Goal: Find specific page/section: Find specific page/section

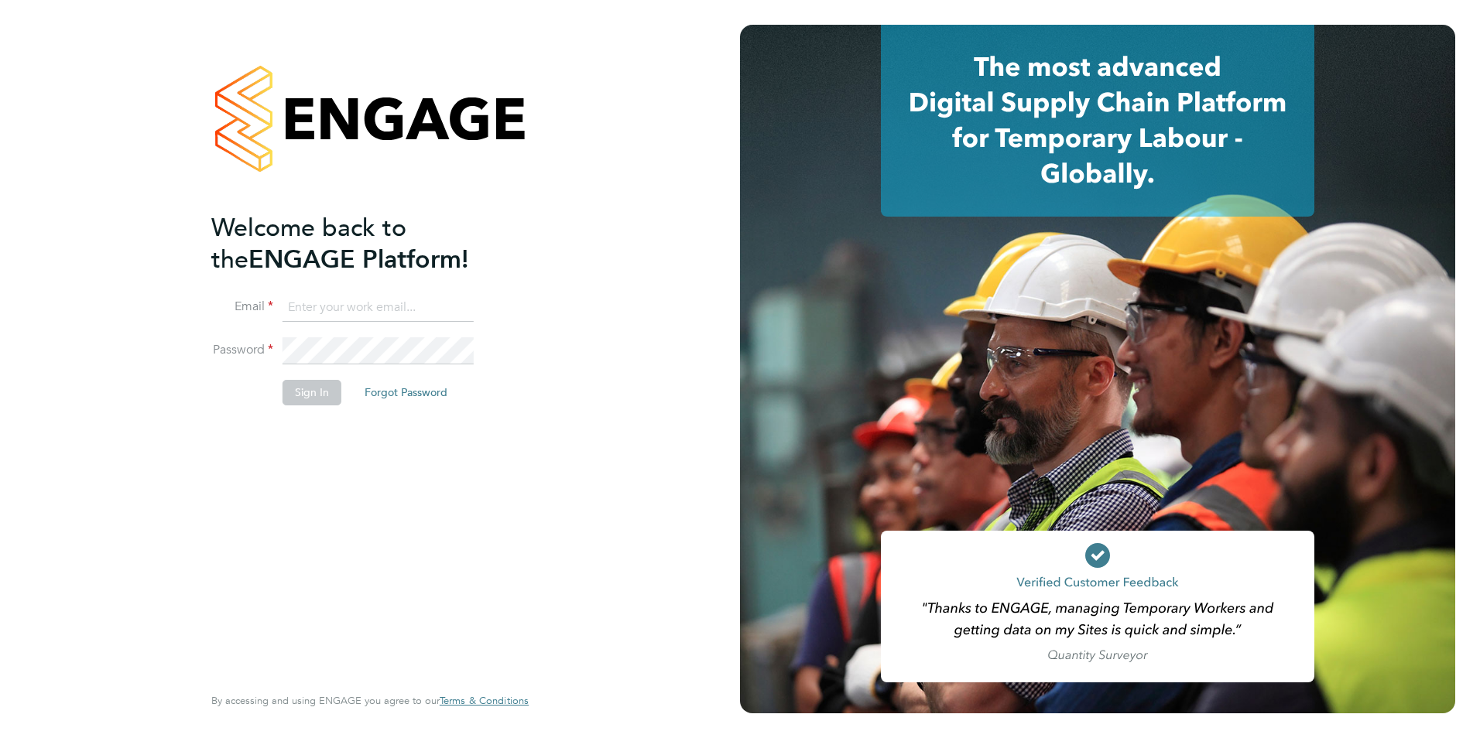
type input "[PERSON_NAME][EMAIL_ADDRESS][DOMAIN_NAME]"
click at [322, 396] on button "Sign In" at bounding box center [312, 392] width 59 height 25
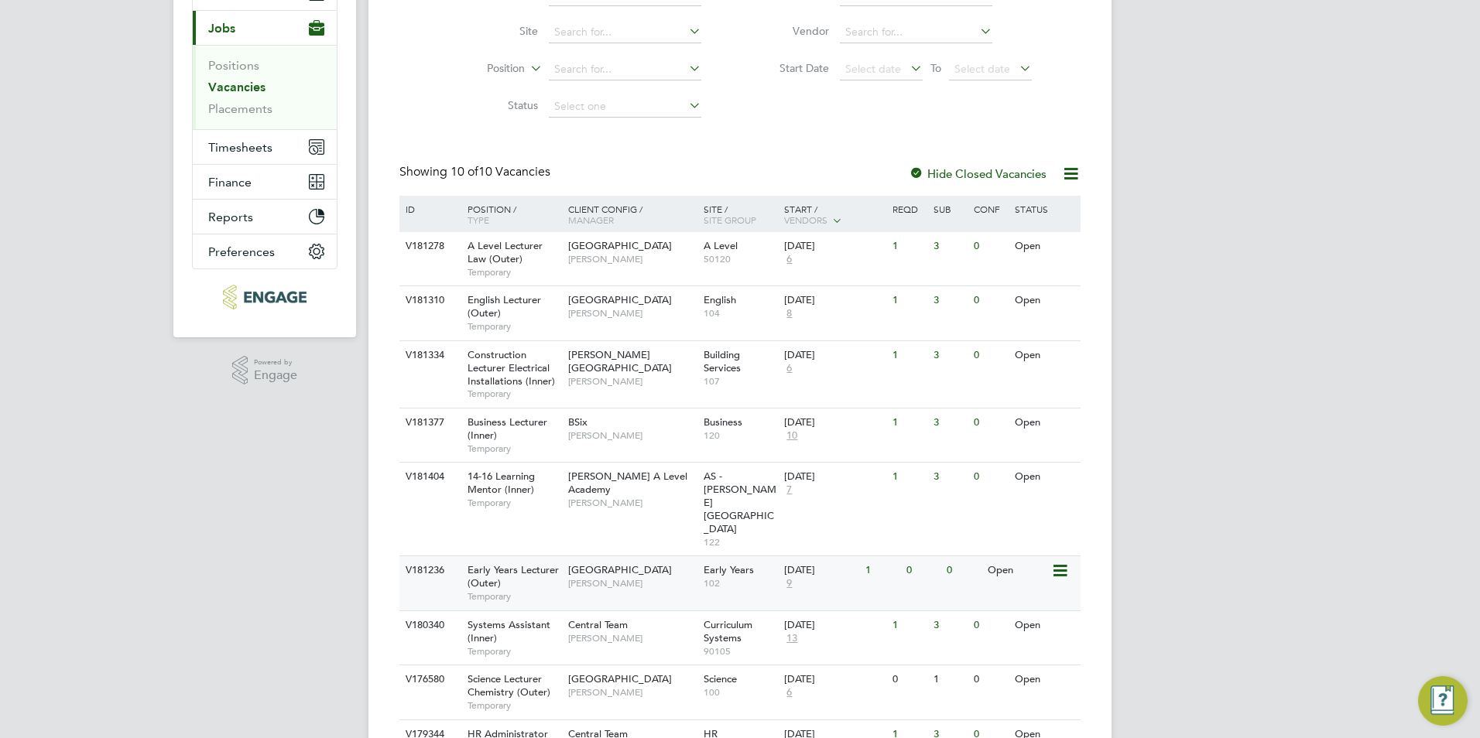
scroll to position [294, 0]
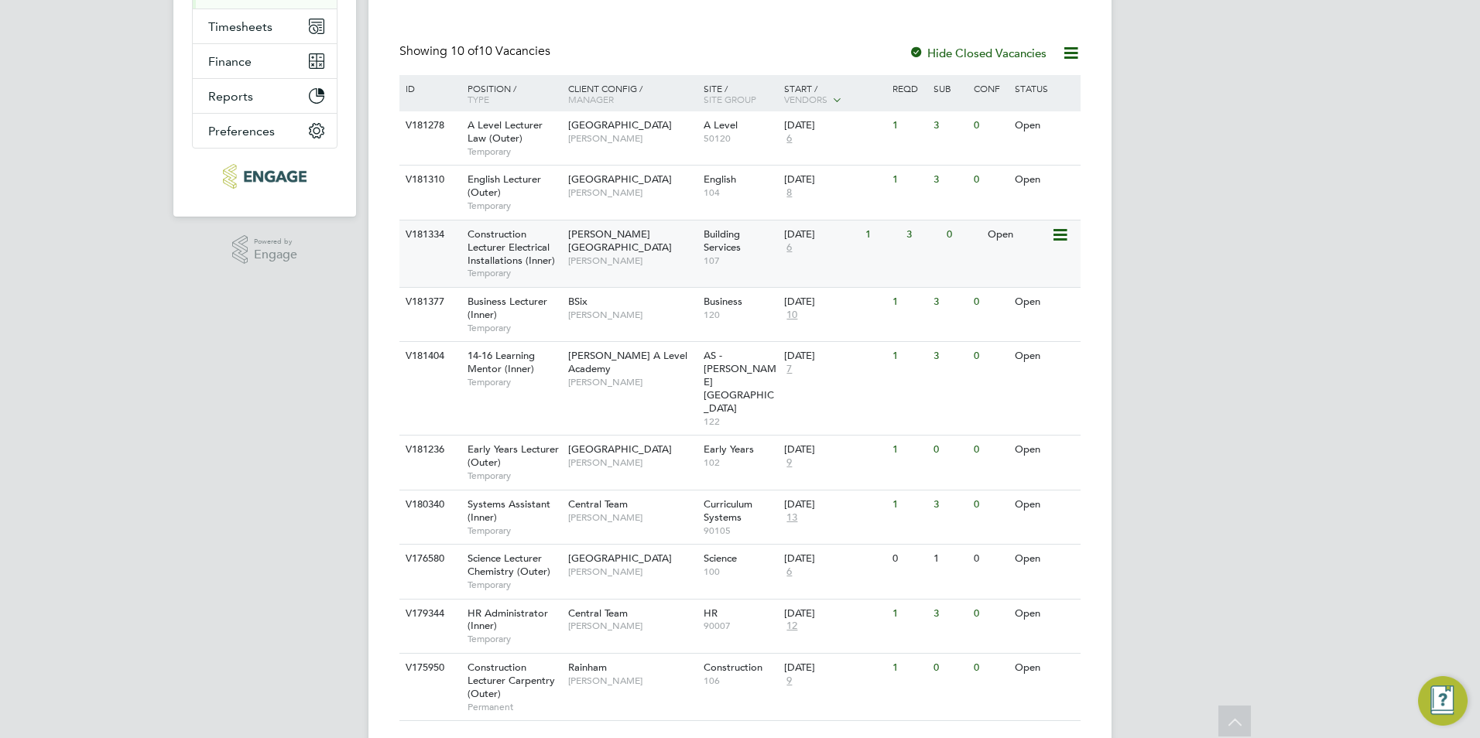
click at [879, 258] on div "V181334 Construction Lecturer Electrical Installations (Inner) Temporary [PERSO…" at bounding box center [739, 253] width 681 height 67
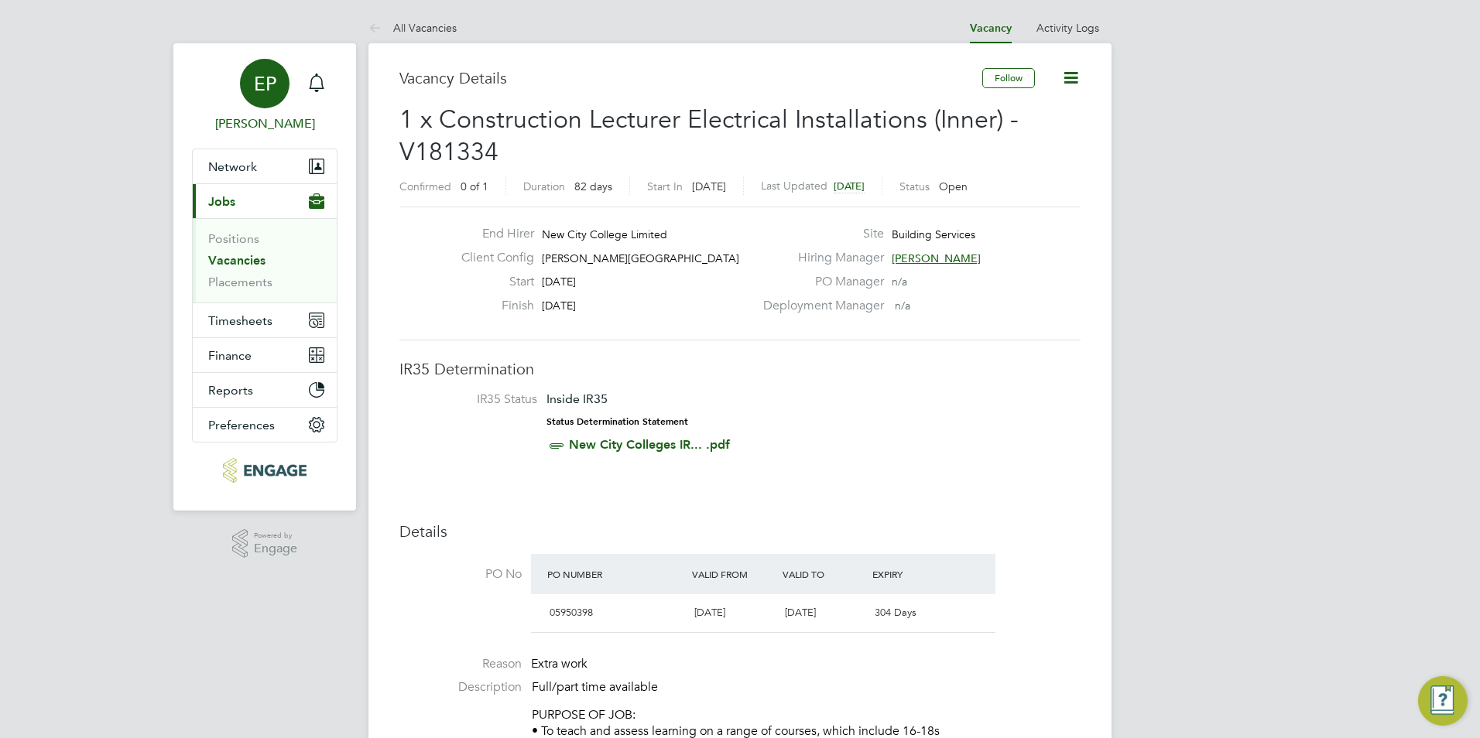
click at [334, 84] on link "EP Emma Procter" at bounding box center [265, 96] width 146 height 74
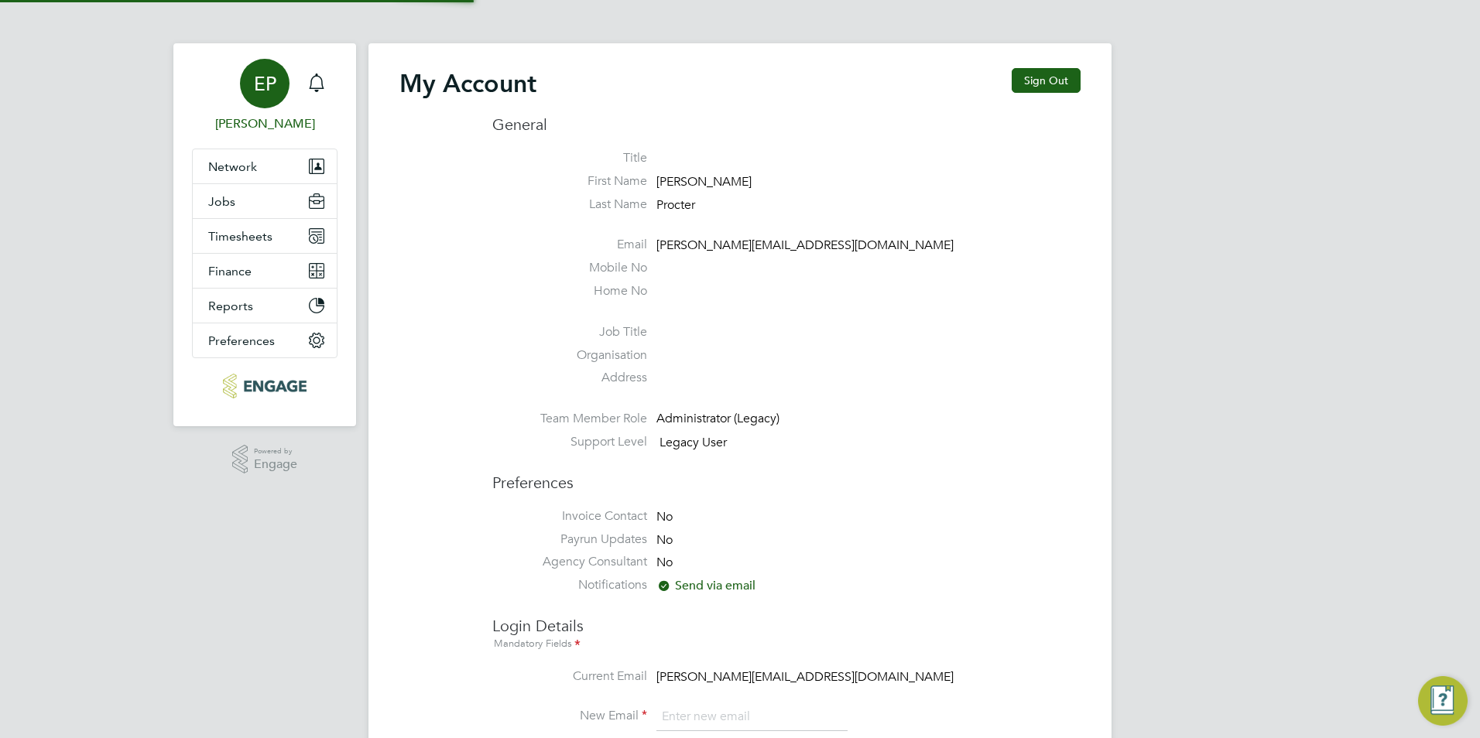
type input "[PERSON_NAME][EMAIL_ADDRESS][DOMAIN_NAME]"
click at [315, 81] on icon "Main navigation" at bounding box center [316, 83] width 19 height 19
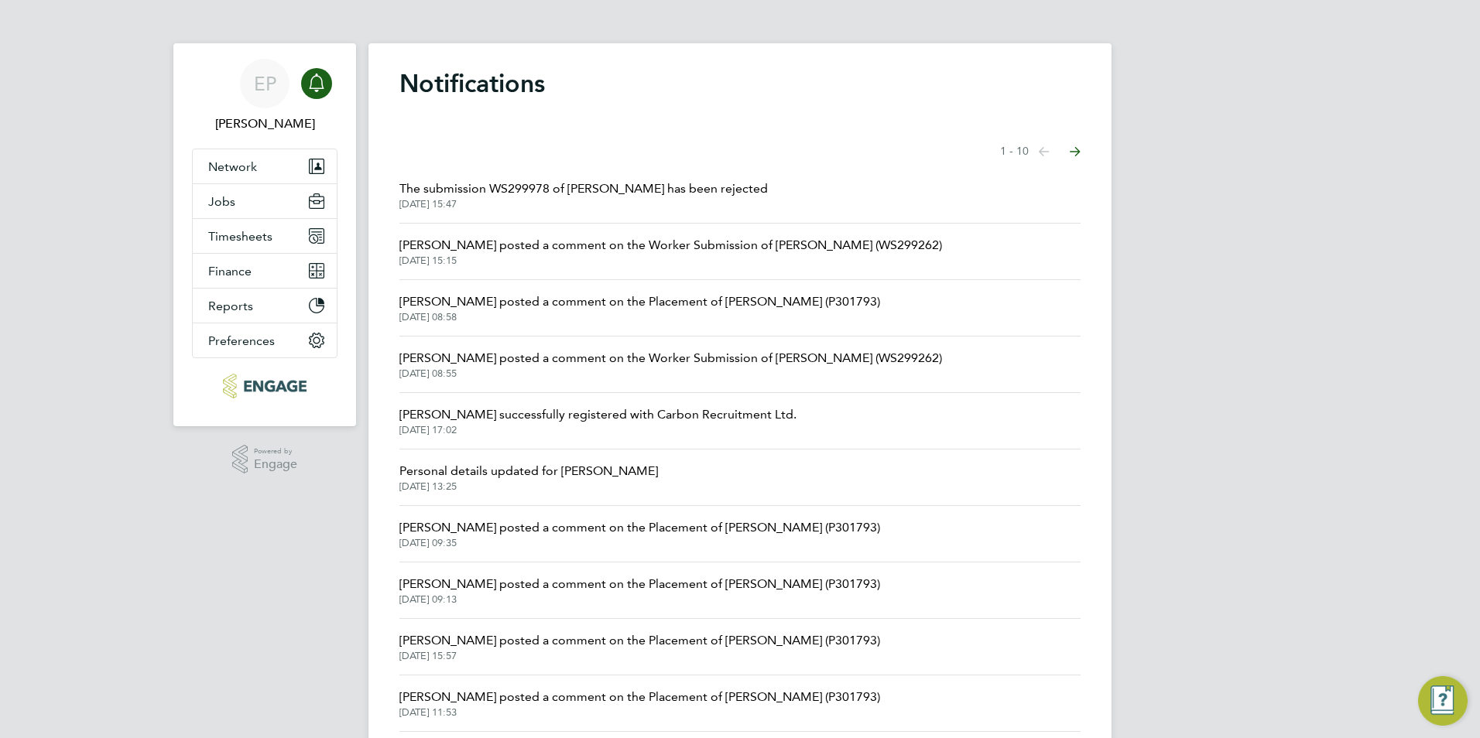
click at [534, 165] on div "Showing items 1 - 10 items Previous page Next page" at bounding box center [739, 151] width 681 height 31
click at [560, 184] on span "The submission WS299978 of Andre Edwards has been rejected" at bounding box center [583, 189] width 368 height 19
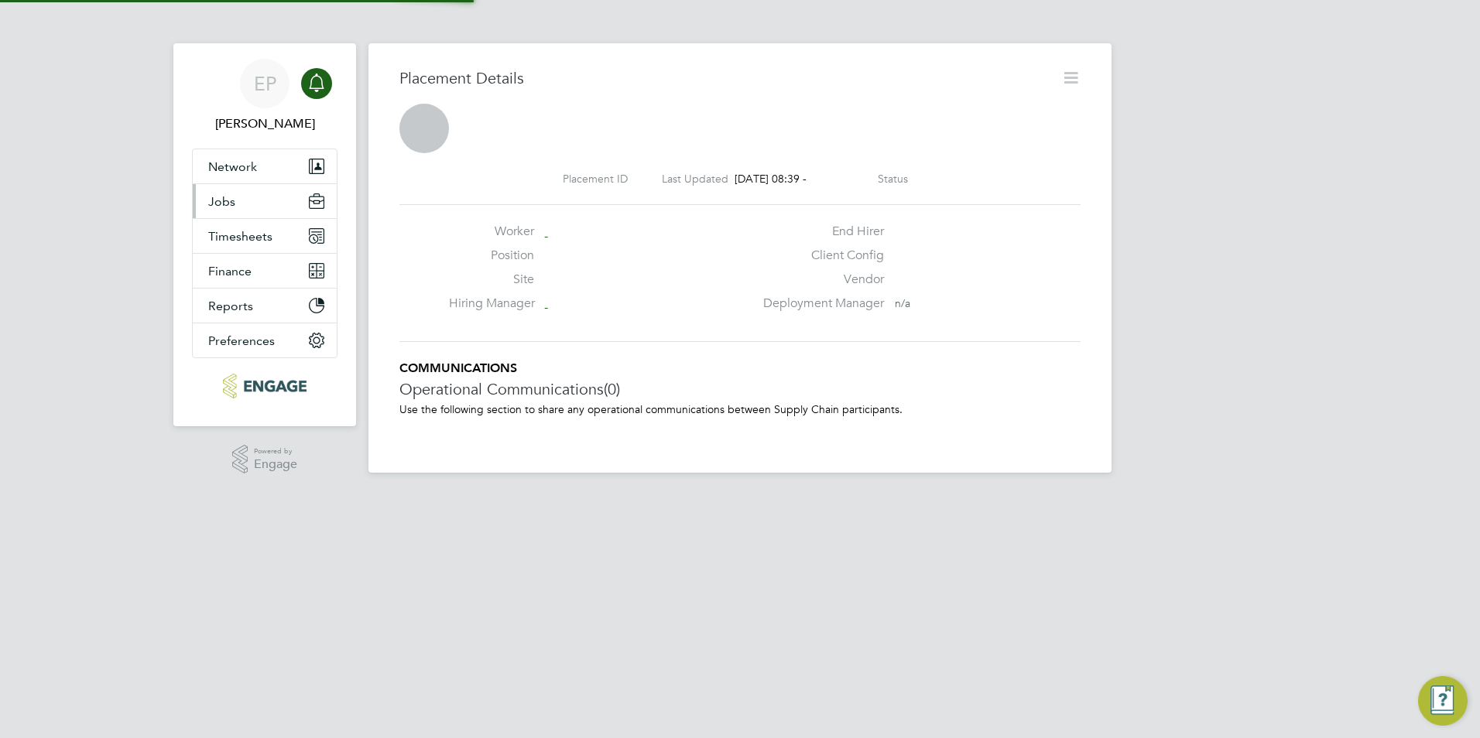
scroll to position [25, 306]
